Goal: Task Accomplishment & Management: Use online tool/utility

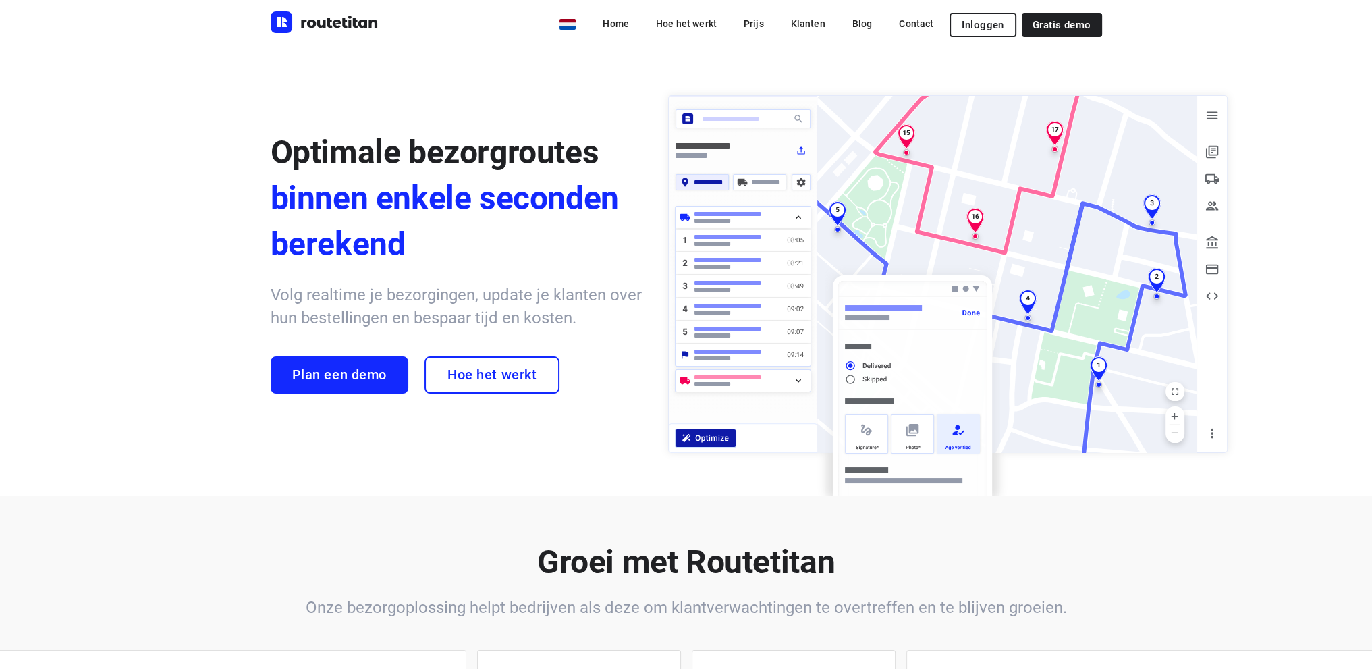
click at [990, 21] on span "Inloggen" at bounding box center [983, 25] width 42 height 11
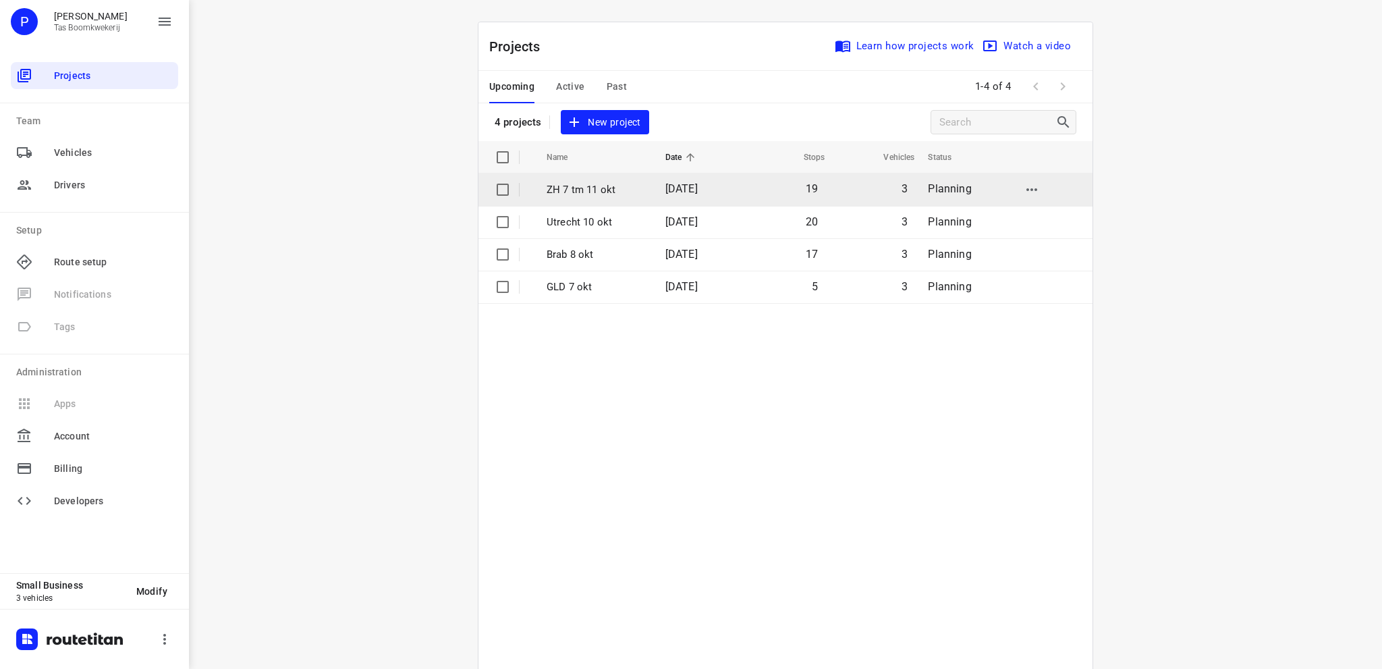
click at [596, 184] on p "ZH 7 tm 11 okt" at bounding box center [596, 190] width 99 height 16
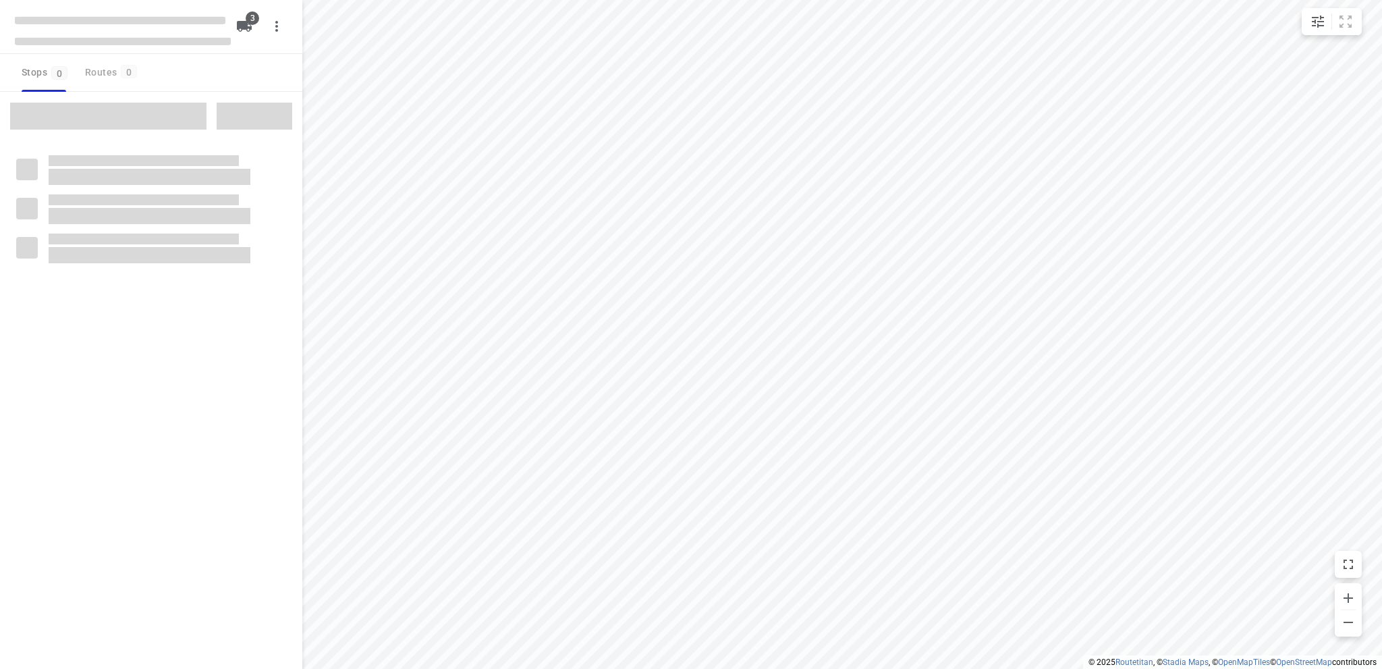
type input "distance"
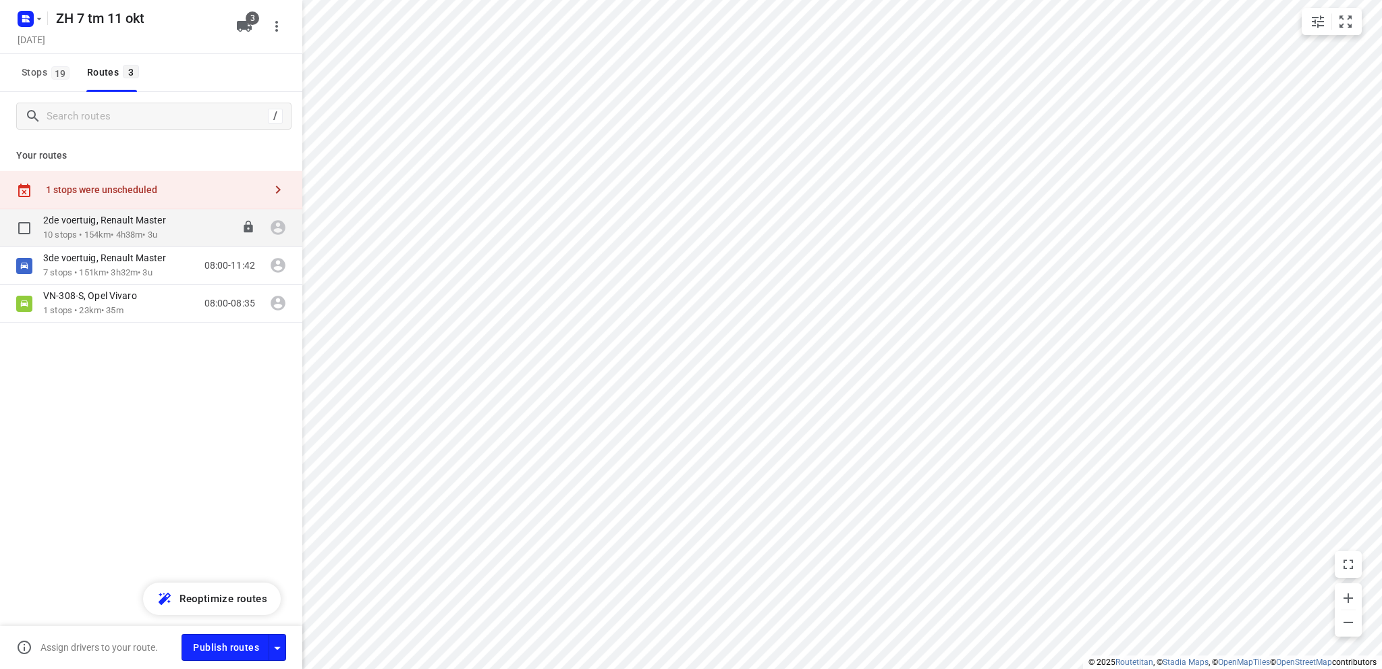
click at [130, 229] on p "10 stops • 154km • 4h38m • 3u" at bounding box center [111, 235] width 136 height 13
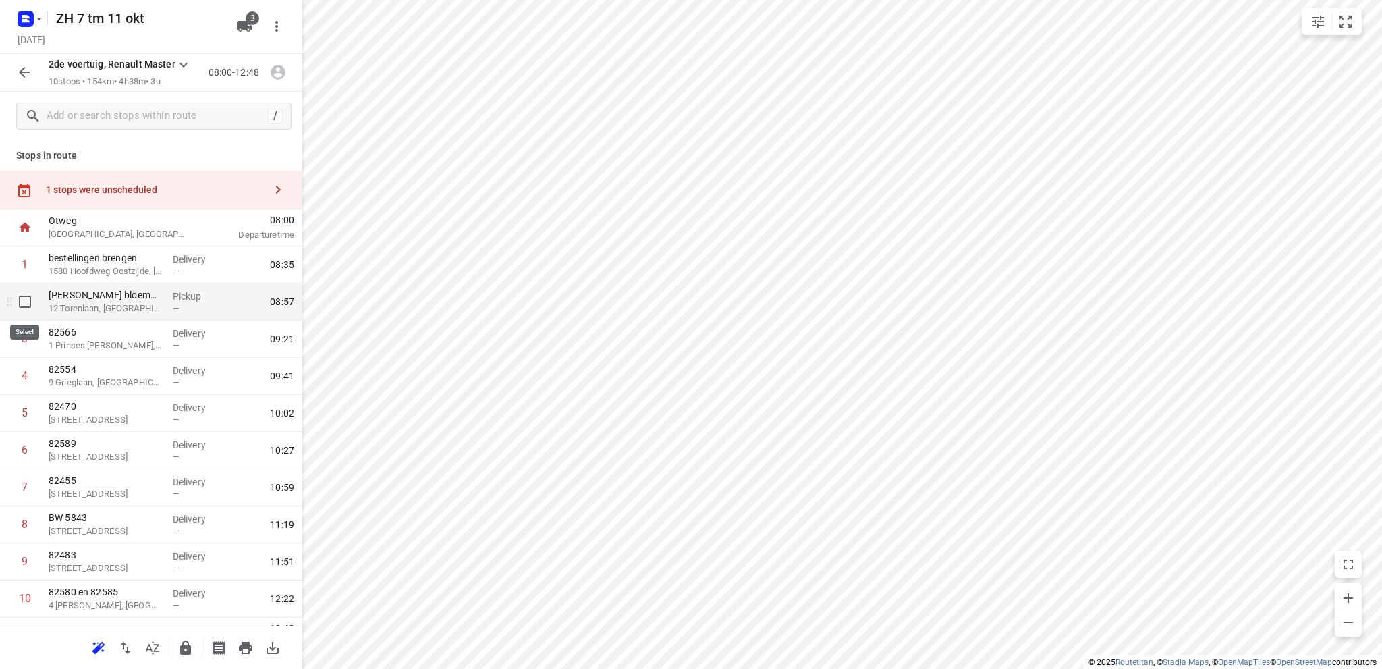
click at [23, 299] on input "checkbox" at bounding box center [24, 301] width 27 height 27
checkbox input "true"
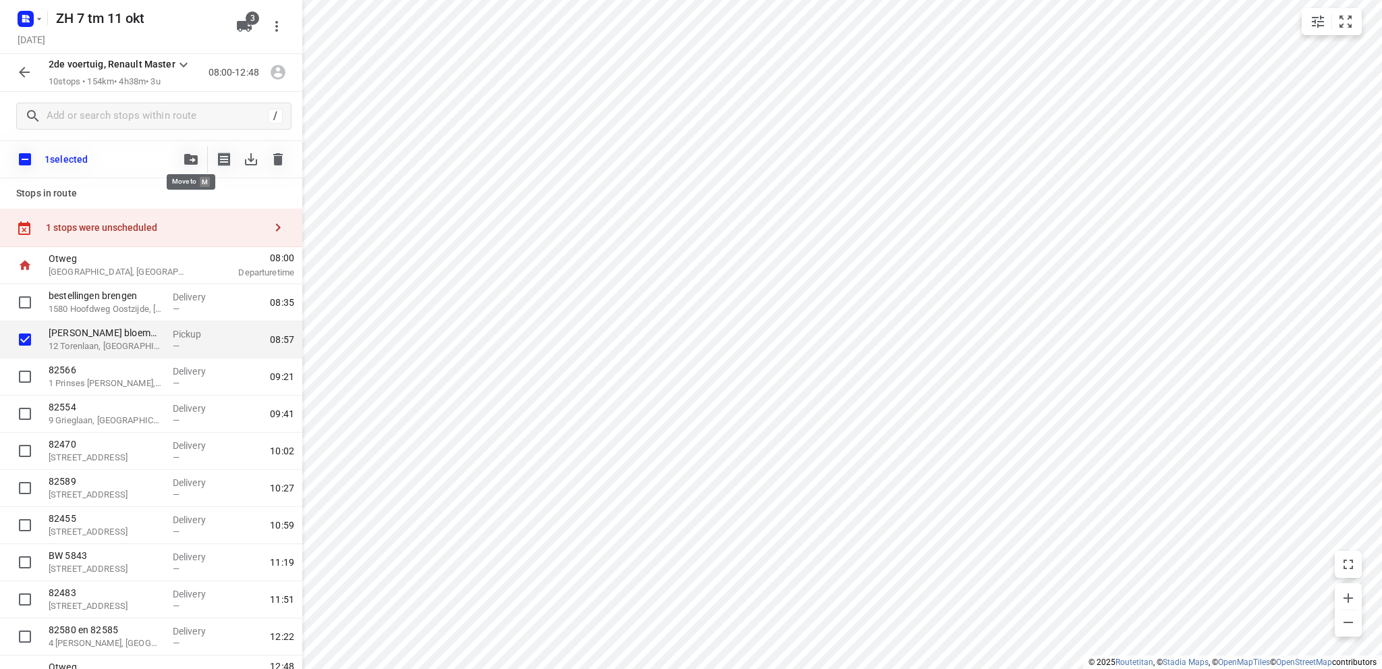
click at [194, 159] on icon "button" at bounding box center [191, 159] width 14 height 11
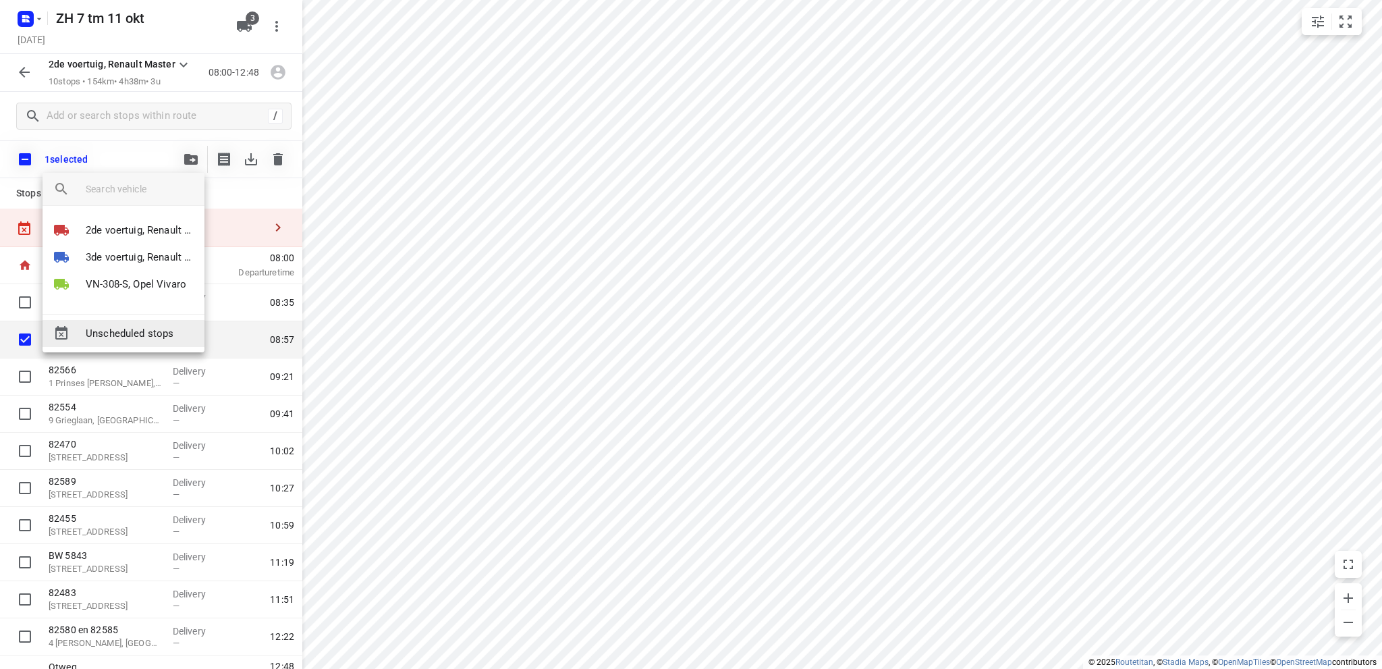
click at [128, 330] on span "Unscheduled stops" at bounding box center [140, 334] width 108 height 16
